Goal: Book appointment/travel/reservation

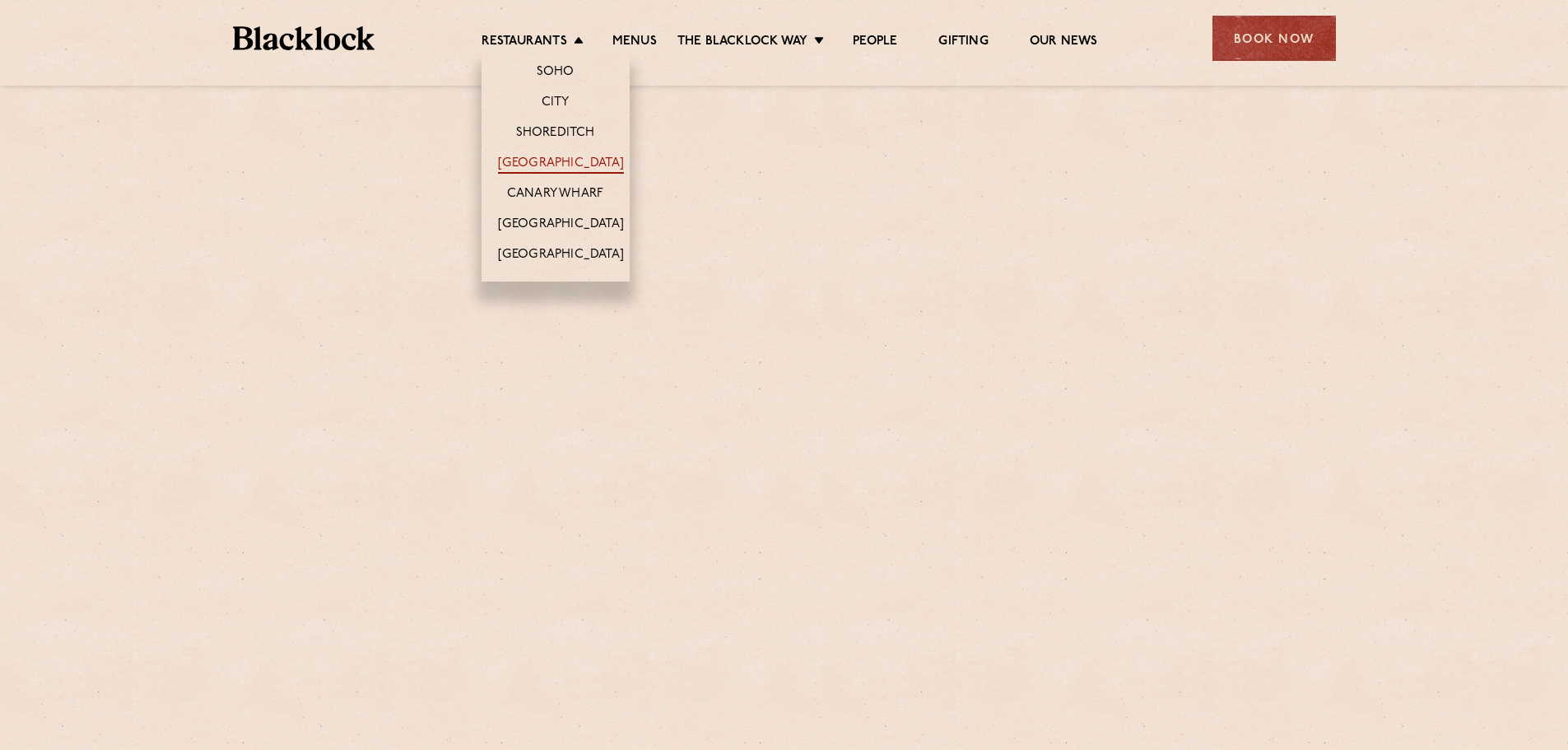
click at [555, 163] on link "[GEOGRAPHIC_DATA]" at bounding box center [561, 164] width 126 height 18
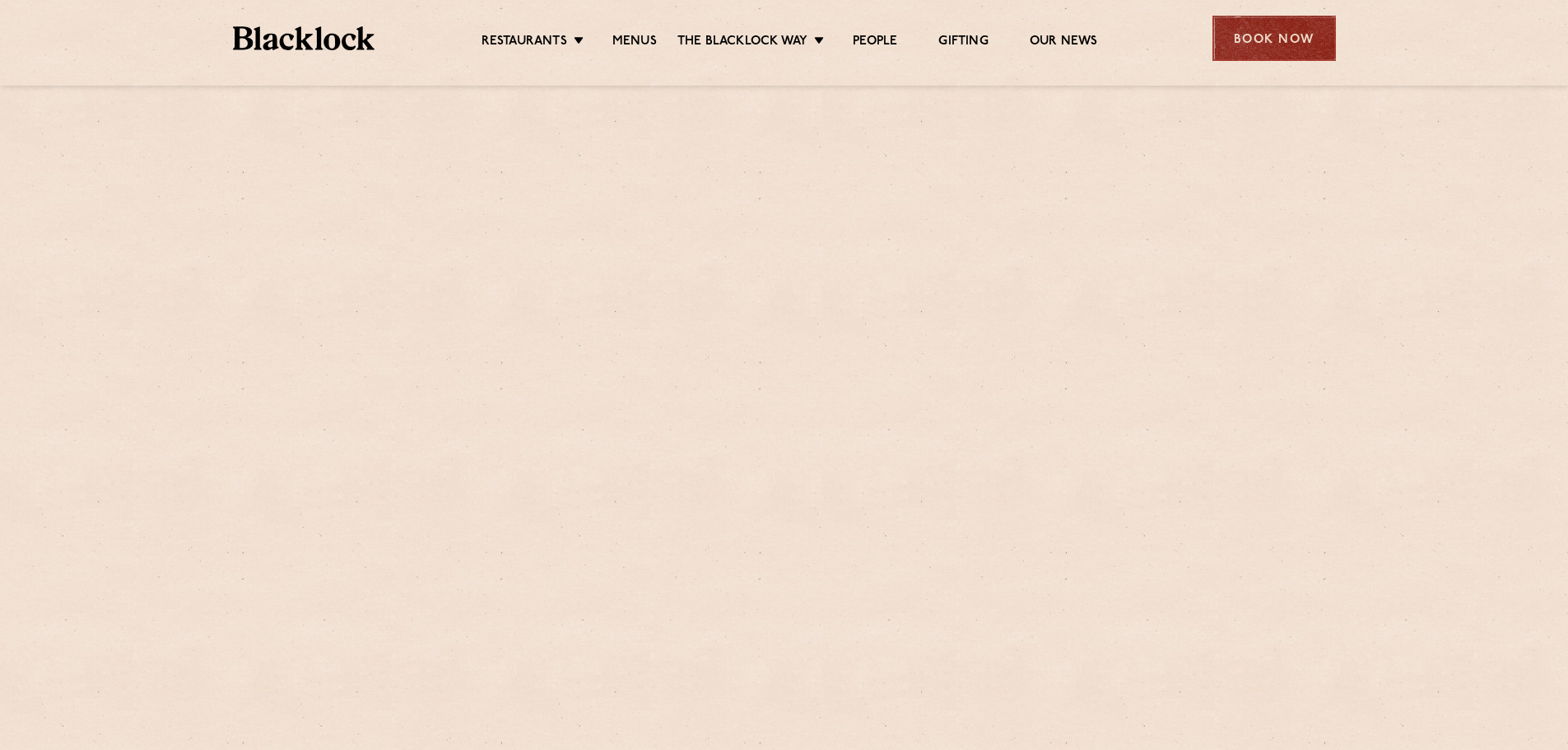
click at [1270, 42] on div "Book Now" at bounding box center [1275, 37] width 124 height 45
